Goal: Transaction & Acquisition: Register for event/course

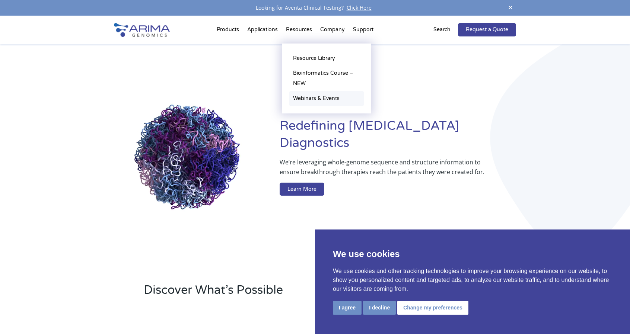
click at [315, 98] on link "Webinars & Events" at bounding box center [326, 98] width 74 height 15
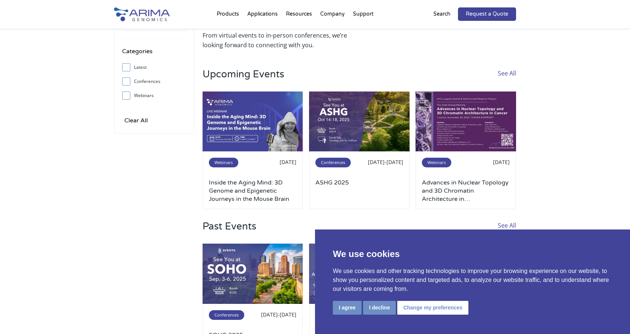
scroll to position [42, 0]
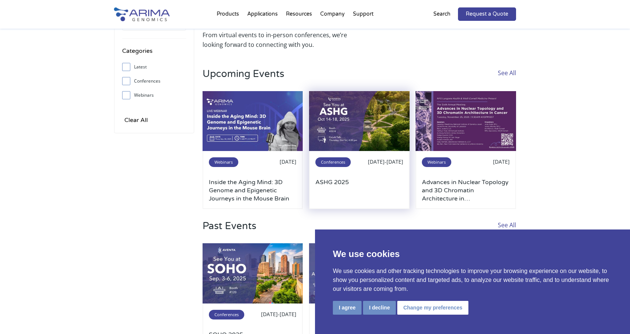
click at [325, 182] on h3 "ASHG 2025" at bounding box center [359, 190] width 88 height 25
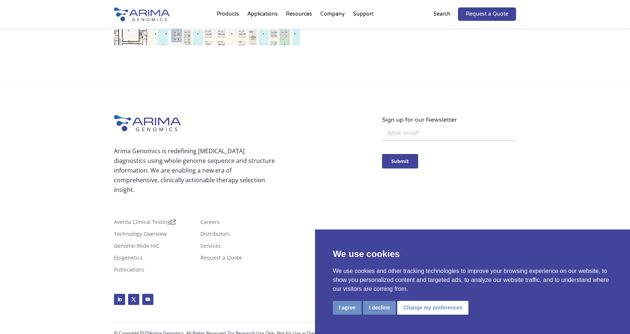
scroll to position [459, 0]
click at [216, 209] on div "Aventa Clinical Testing Technology Overview Genome-Wide HiC Epigenetics Publica…" at bounding box center [248, 242] width 268 height 74
click at [215, 220] on link "Careers" at bounding box center [209, 224] width 19 height 8
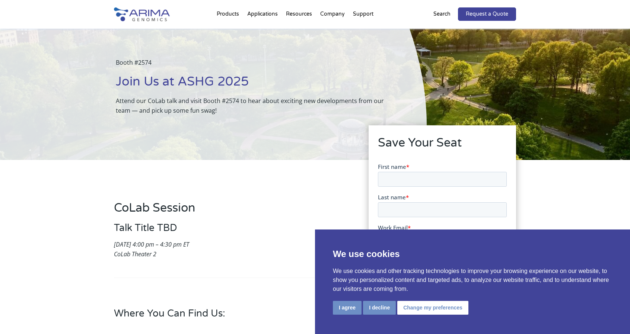
scroll to position [0, 0]
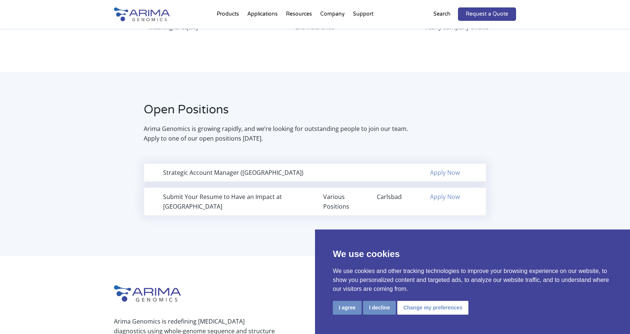
scroll to position [419, 0]
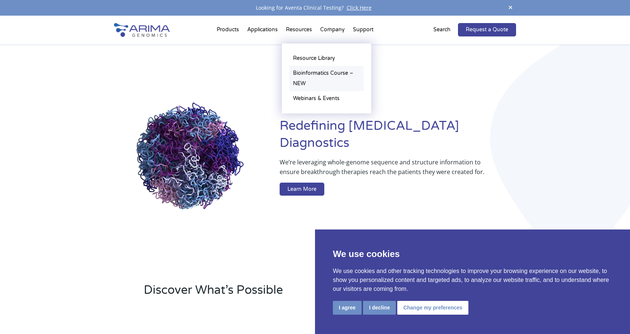
click at [308, 75] on link "Bioinformatics Course – NEW" at bounding box center [326, 78] width 74 height 25
